Goal: Information Seeking & Learning: Learn about a topic

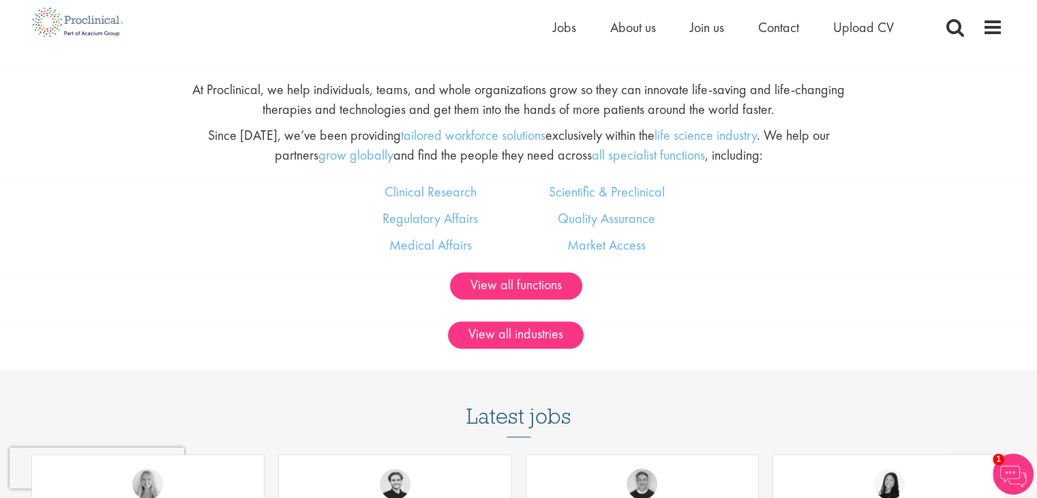
scroll to position [807, 0]
click at [410, 247] on link "Medical Affairs" at bounding box center [430, 244] width 82 height 18
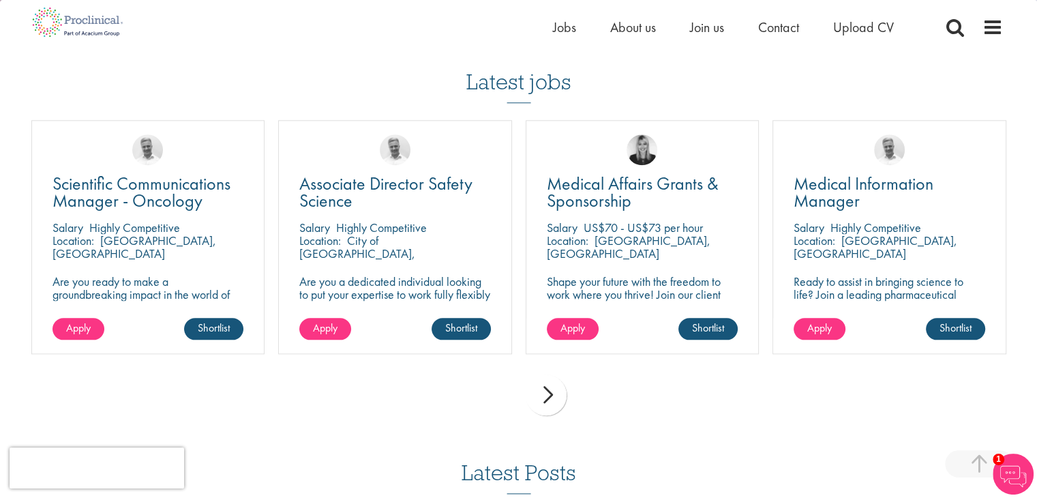
scroll to position [1467, 0]
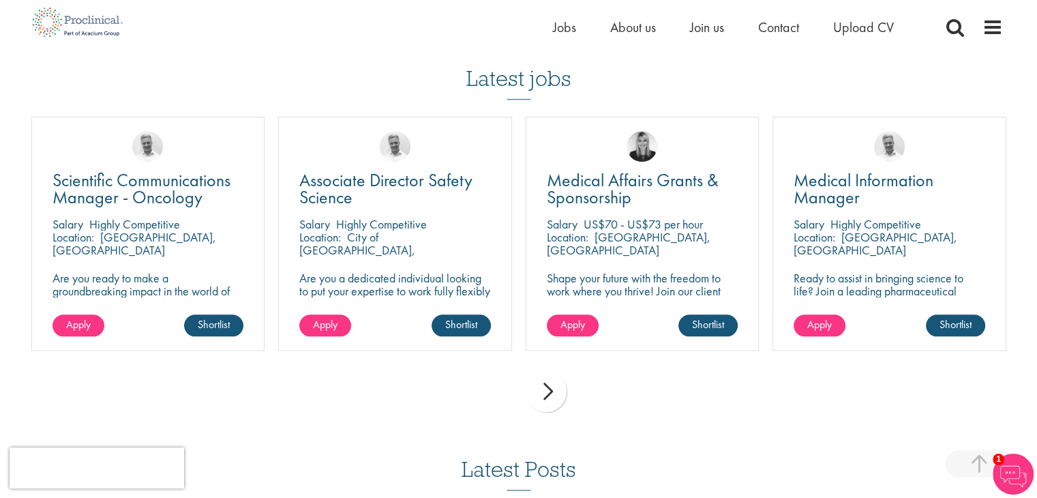
click at [543, 398] on div "next" at bounding box center [546, 391] width 41 height 41
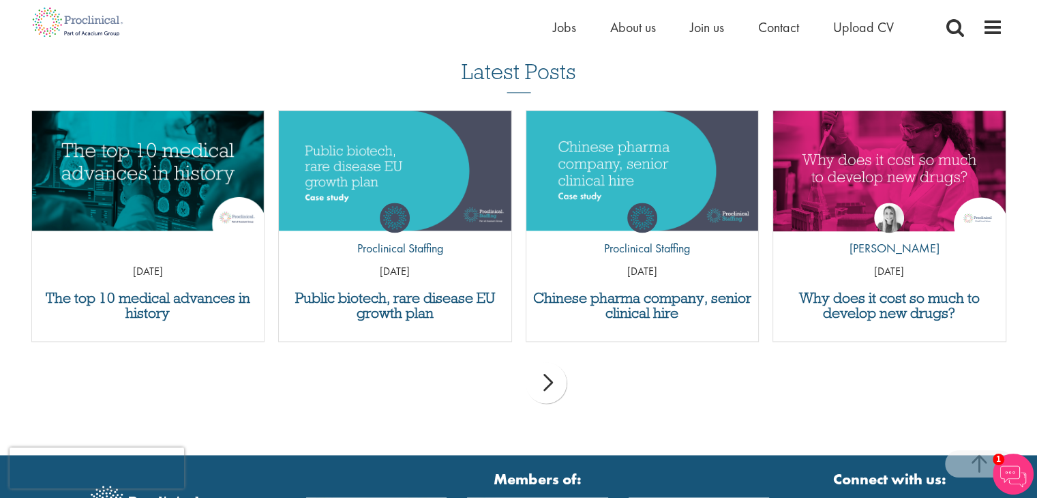
scroll to position [1878, 0]
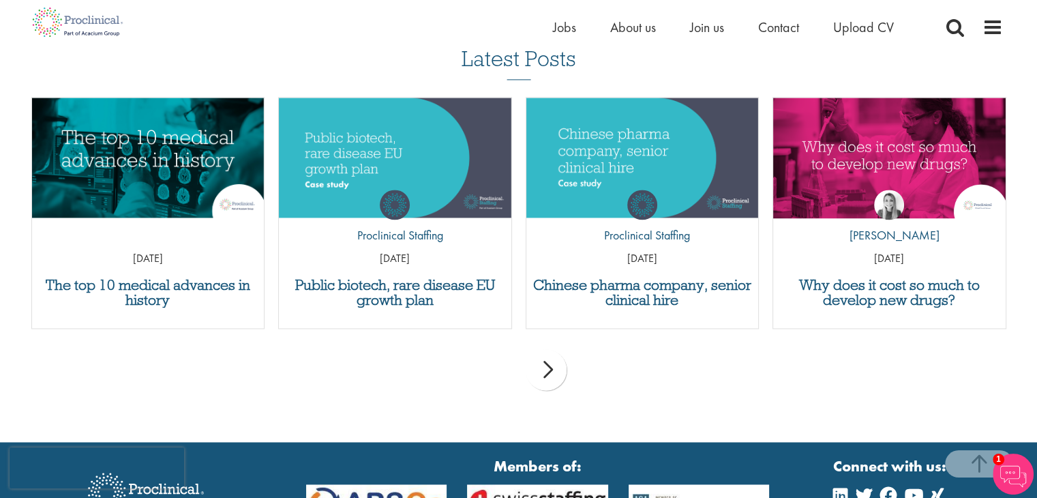
click at [549, 382] on div "next" at bounding box center [546, 369] width 41 height 41
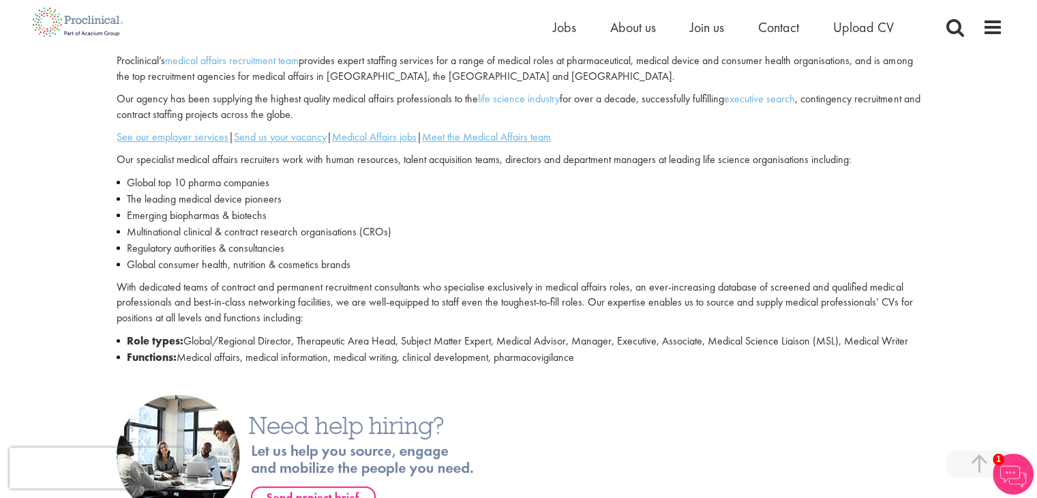
scroll to position [462, 0]
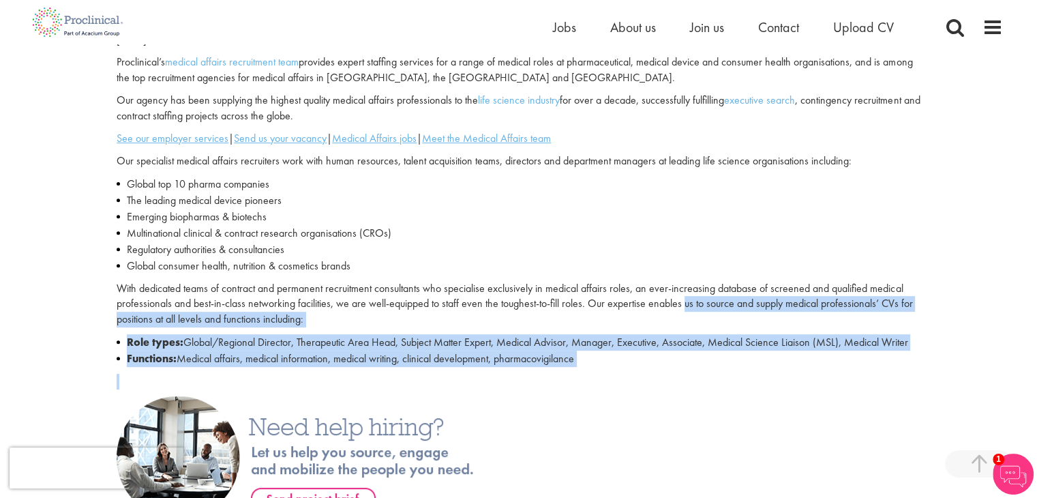
drag, startPoint x: 687, startPoint y: 305, endPoint x: 976, endPoint y: 40, distance: 391.8
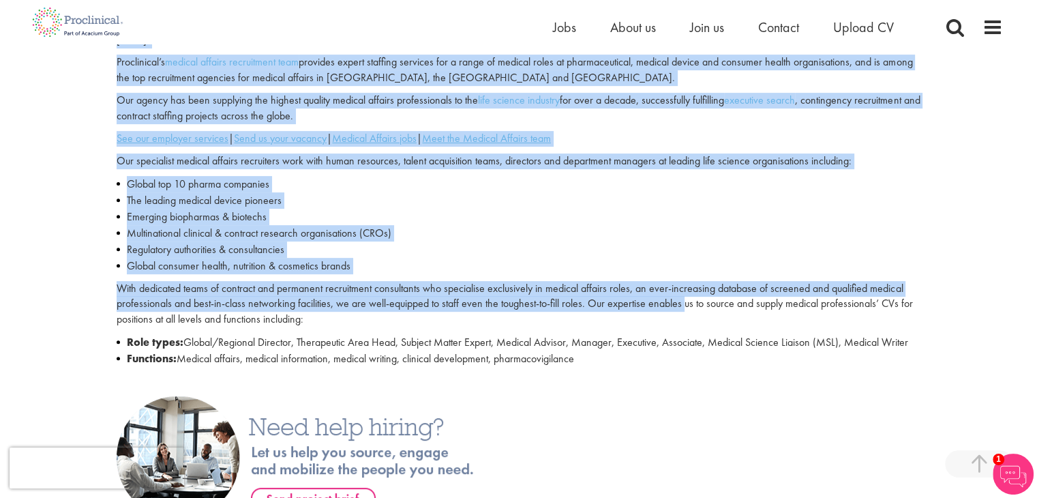
click at [976, 40] on div "Home Jobs About us Join us Contact Upload CV" at bounding box center [778, 30] width 450 height 27
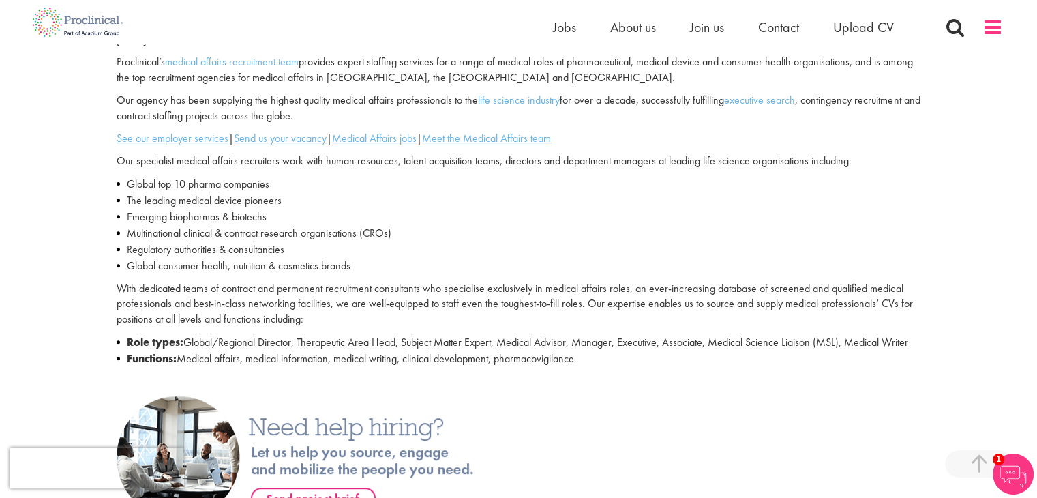
click at [990, 36] on span at bounding box center [992, 27] width 20 height 20
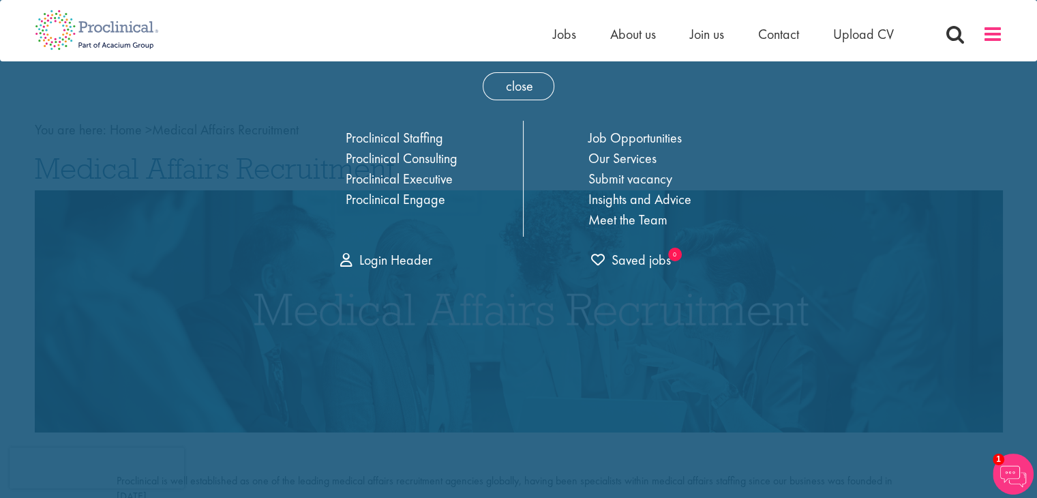
scroll to position [0, 0]
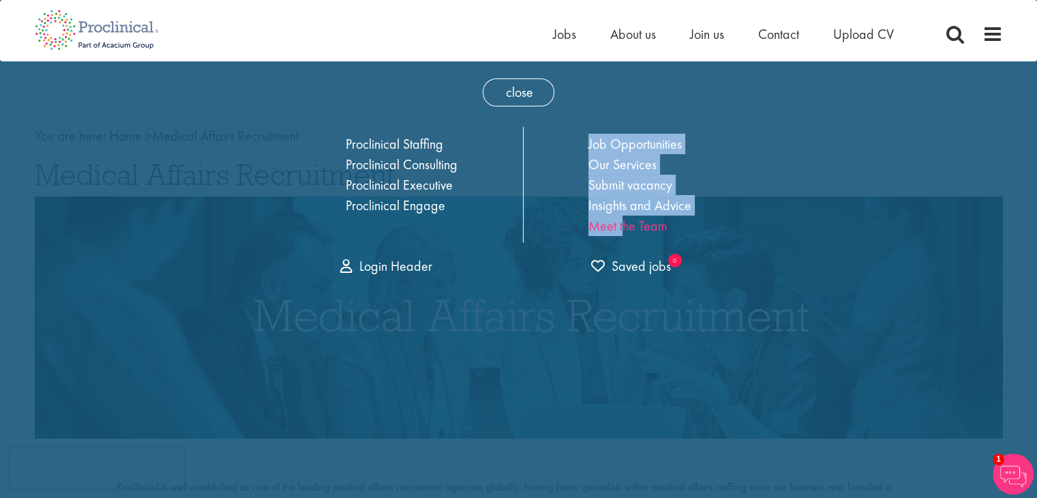
drag, startPoint x: 566, startPoint y: 233, endPoint x: 622, endPoint y: 220, distance: 57.4
click at [622, 220] on div "Proclinical Staffing Proclinical Consulting Proclinical Executive Proclinical E…" at bounding box center [519, 185] width 484 height 116
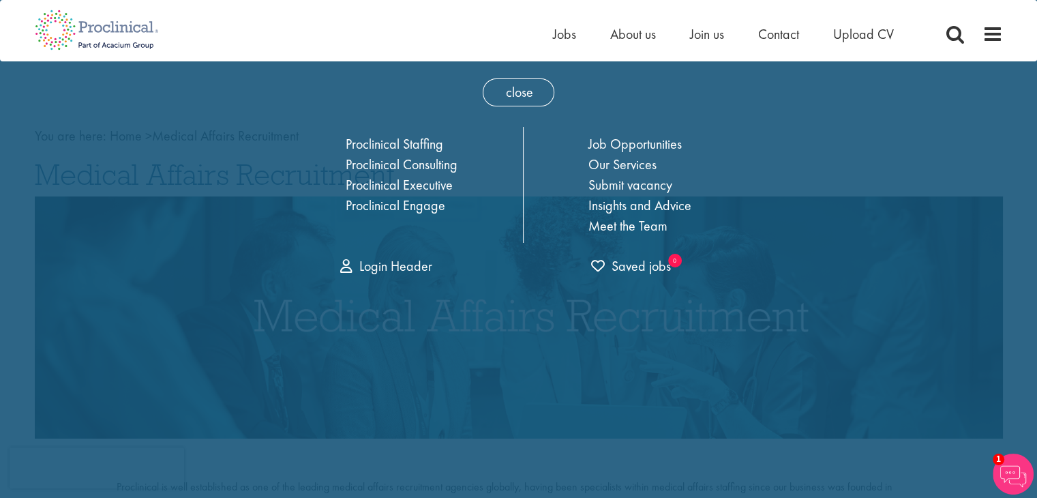
click at [637, 187] on link "Submit vacancy" at bounding box center [630, 185] width 84 height 18
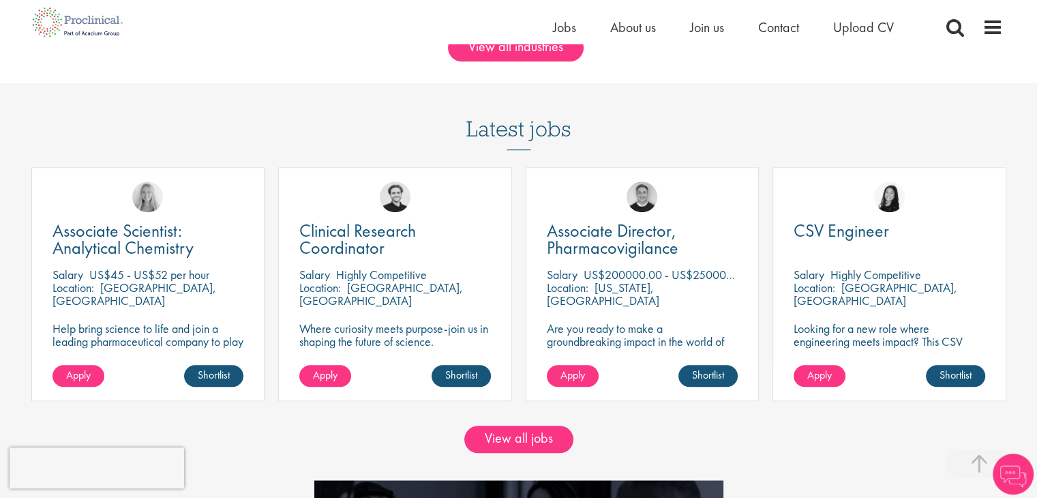
scroll to position [1100, 0]
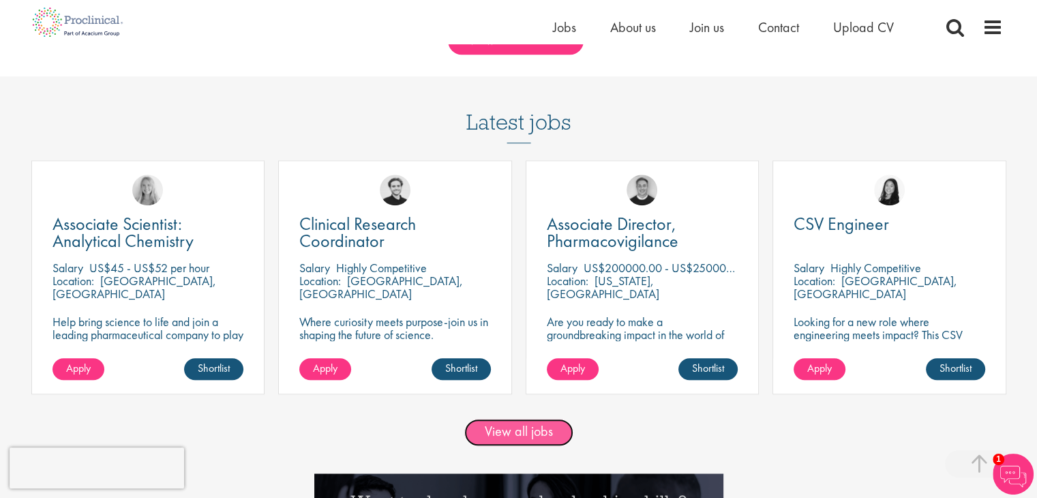
click at [503, 441] on link "View all jobs" at bounding box center [518, 432] width 109 height 27
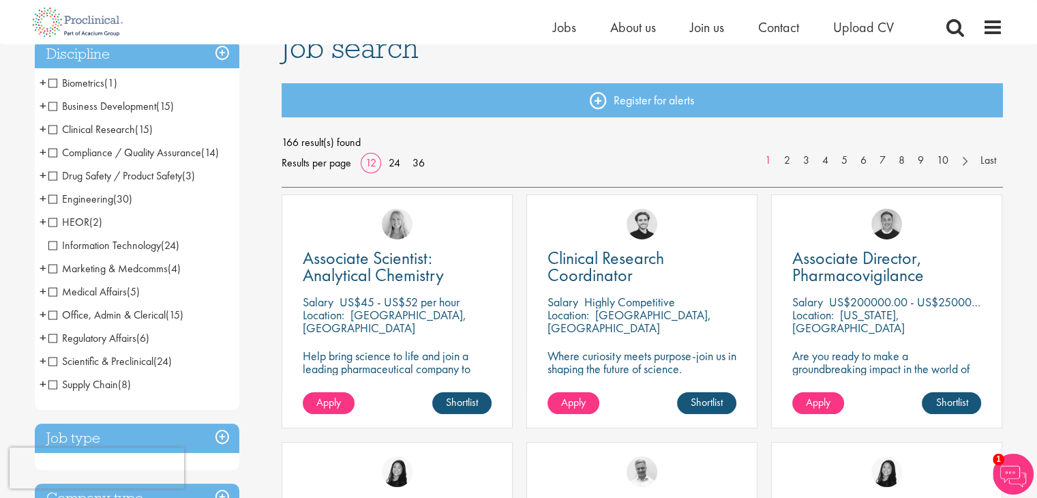
click at [76, 288] on span "Medical Affairs" at bounding box center [87, 291] width 78 height 14
